Goal: Find specific page/section: Find specific page/section

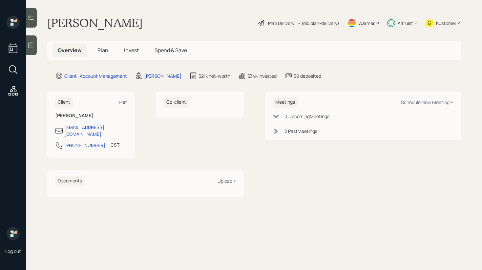
click at [130, 52] on span "Invest" at bounding box center [131, 50] width 15 height 7
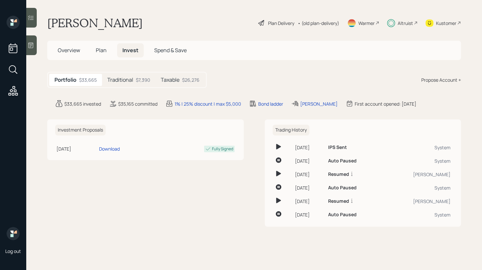
click at [170, 83] on div "Taxable $26,276" at bounding box center [179, 80] width 49 height 12
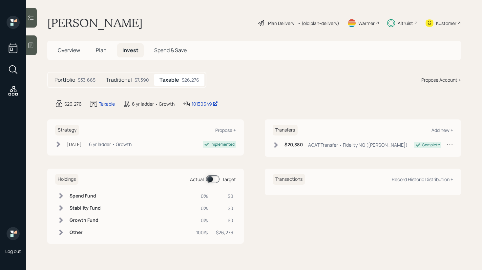
click at [209, 182] on span at bounding box center [212, 179] width 13 height 8
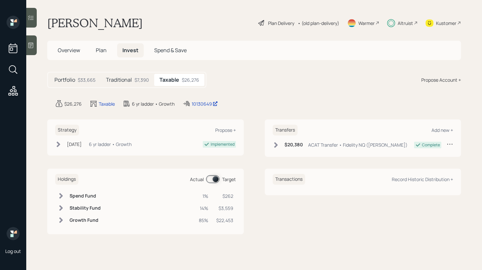
click at [62, 215] on td at bounding box center [61, 220] width 12 height 12
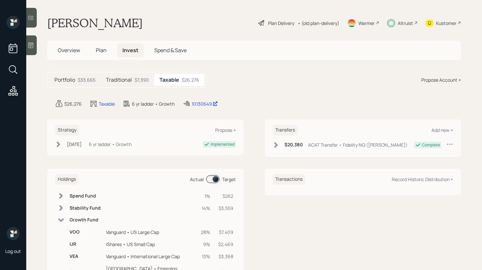
scroll to position [84, 0]
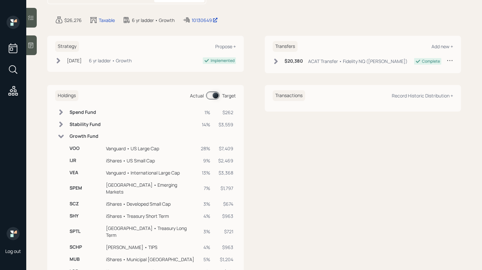
click at [63, 132] on td at bounding box center [61, 137] width 12 height 12
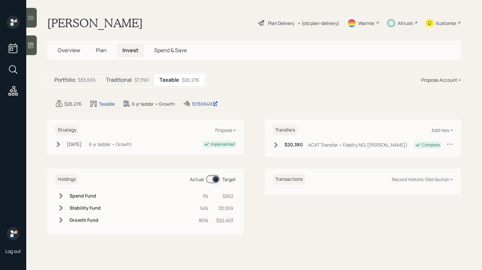
scroll to position [0, 0]
click at [218, 180] on span at bounding box center [212, 179] width 13 height 8
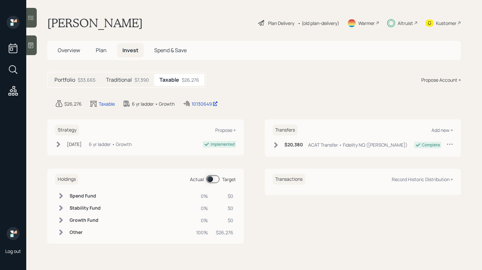
click at [62, 230] on icon at bounding box center [61, 232] width 7 height 7
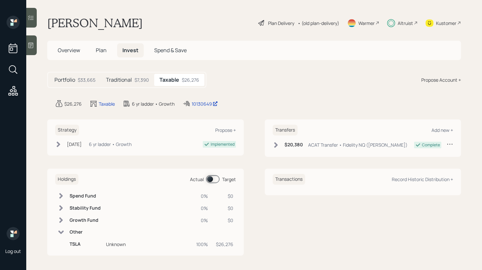
click at [63, 232] on icon at bounding box center [61, 232] width 6 height 4
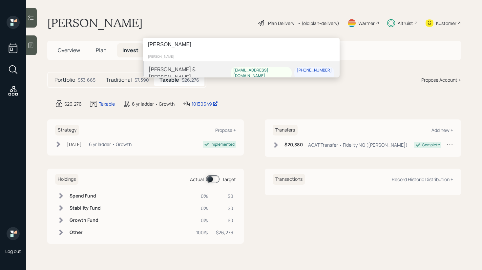
type input "[PERSON_NAME]"
click at [210, 71] on div "[PERSON_NAME] & [PERSON_NAME] [EMAIL_ADDRESS][DOMAIN_NAME] [PHONE_NUMBER]" at bounding box center [241, 73] width 197 height 24
